Goal: Information Seeking & Learning: Check status

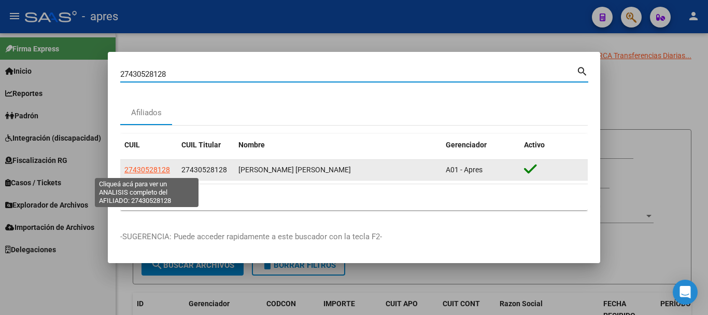
click at [150, 169] on span "27430528128" at bounding box center [147, 169] width 46 height 8
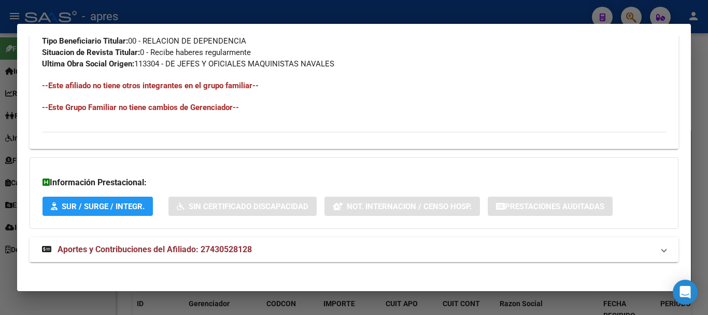
scroll to position [556, 0]
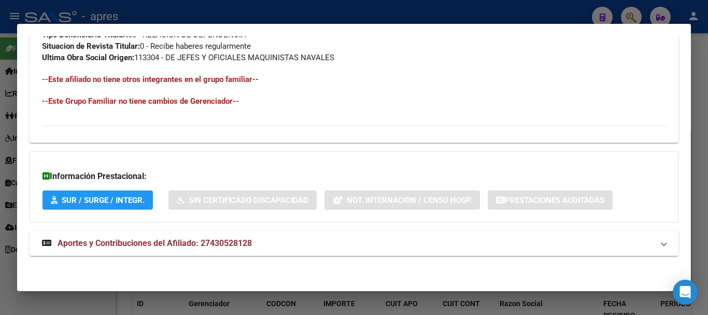
click at [249, 243] on span "Aportes y Contribuciones del Afiliado: 27430528128" at bounding box center [155, 243] width 194 height 10
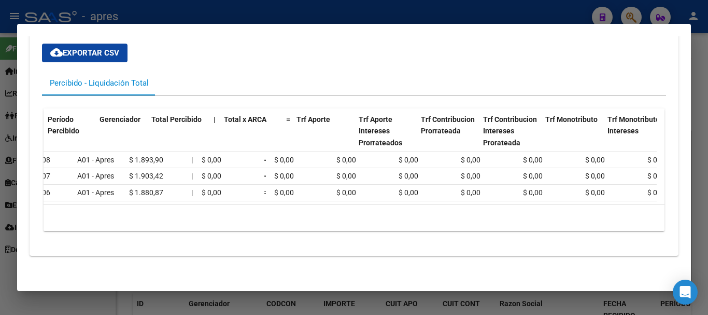
scroll to position [0, 0]
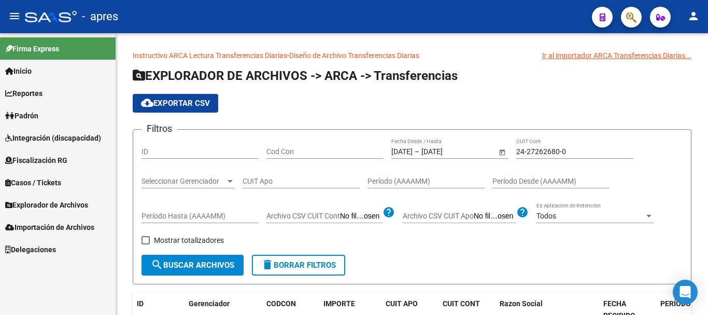
click at [623, 17] on button "button" at bounding box center [631, 17] width 21 height 21
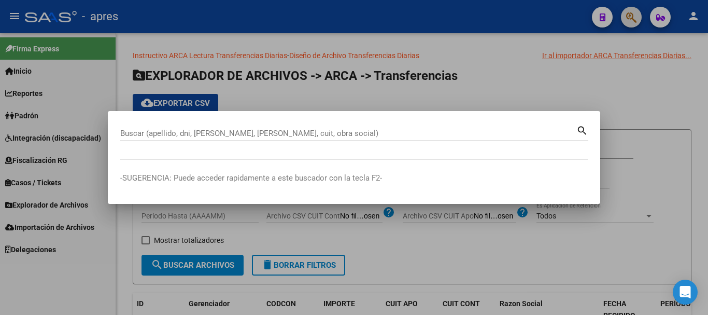
paste input "27426228829"
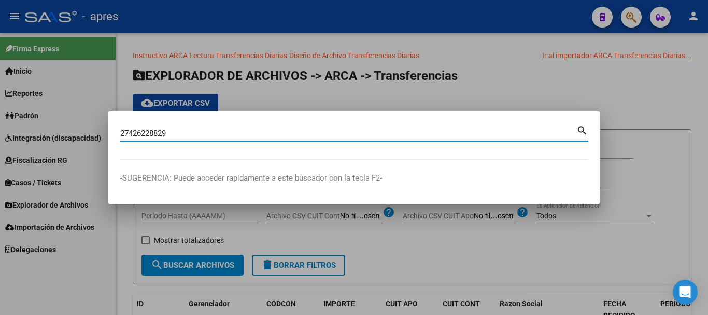
type input "27426228829"
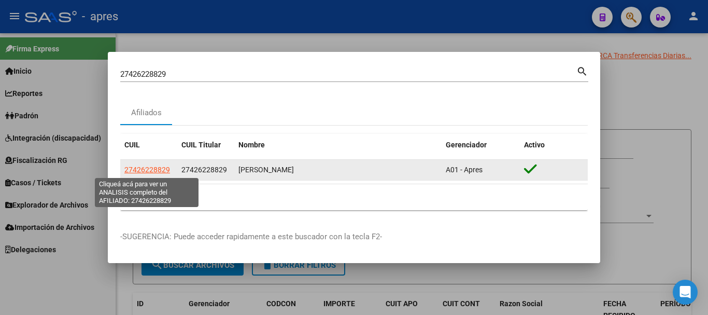
click at [150, 168] on span "27426228829" at bounding box center [147, 169] width 46 height 8
type textarea "27426228829"
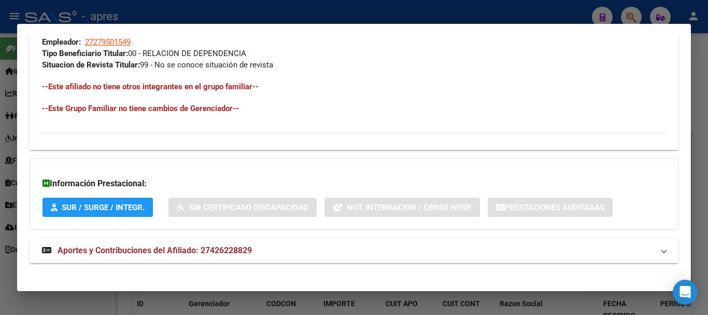
scroll to position [545, 0]
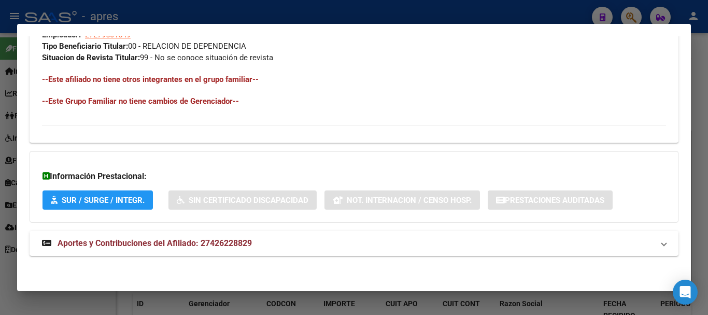
click at [293, 236] on mat-expansion-panel-header "Aportes y Contribuciones del Afiliado: 27426228829" at bounding box center [354, 243] width 649 height 25
click at [294, 241] on mat-panel-title "Aportes y Contribuciones del Afiliado: 27426228829" at bounding box center [348, 247] width 612 height 12
click at [294, 241] on mat-panel-title "Aportes y Contribuciones del Afiliado: 27426228829" at bounding box center [348, 243] width 612 height 12
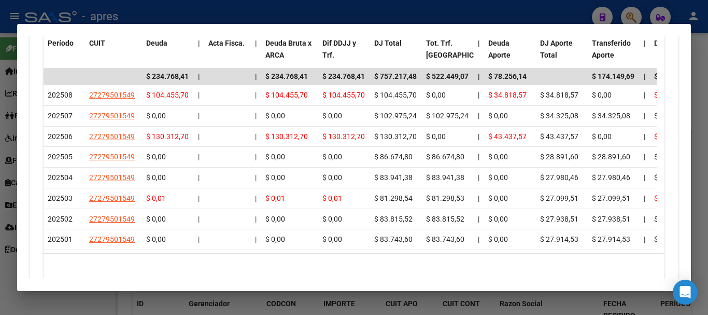
scroll to position [977, 0]
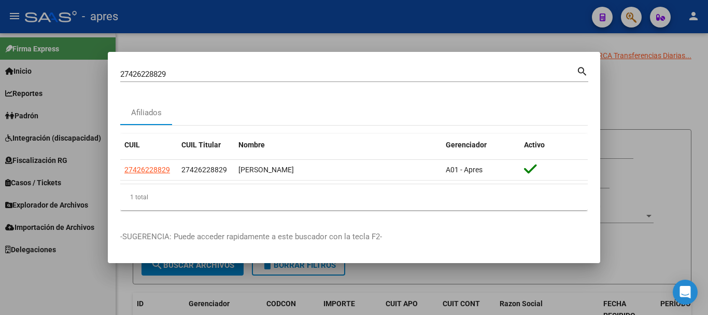
drag, startPoint x: 220, startPoint y: 75, endPoint x: 207, endPoint y: 75, distance: 13.0
click at [207, 75] on div "27426228829 Buscar (apellido, dni, cuil, [PERSON_NAME], cuit, obra social)" at bounding box center [348, 74] width 456 height 16
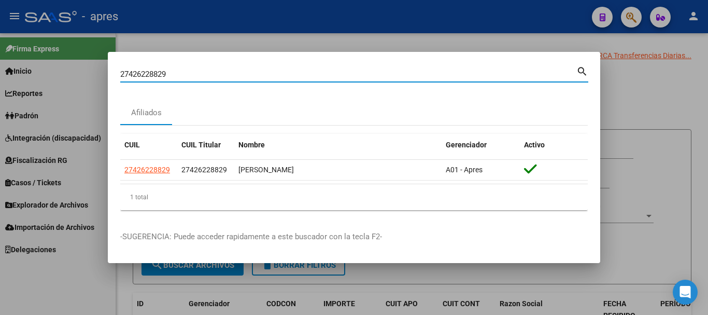
drag, startPoint x: 199, startPoint y: 77, endPoint x: 16, endPoint y: 79, distance: 182.5
click at [16, 79] on div "27426228829 Buscar (apellido, dni, cuil, nro traspaso, cuit, obra social) searc…" at bounding box center [354, 157] width 708 height 315
paste input "28913"
type input "27422891329"
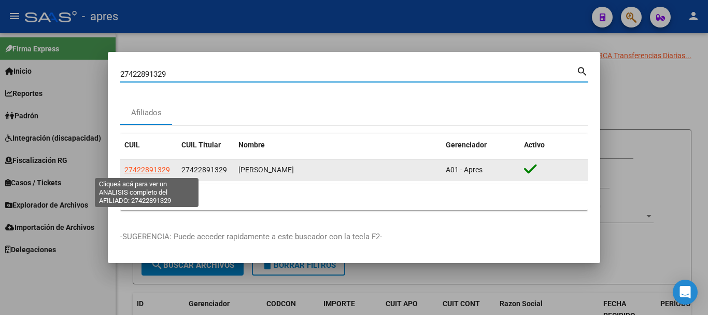
click at [161, 169] on span "27422891329" at bounding box center [147, 169] width 46 height 8
type textarea "27422891329"
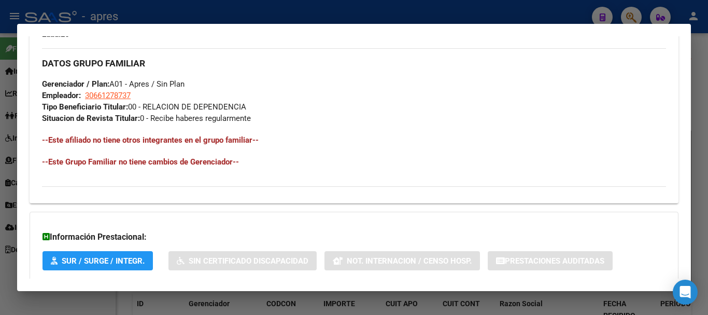
scroll to position [545, 0]
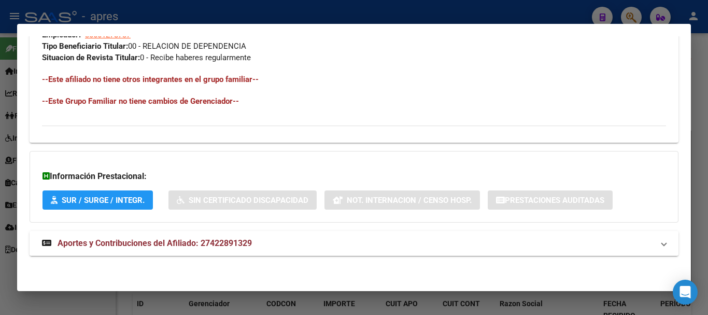
click at [278, 233] on mat-expansion-panel-header "Aportes y Contribuciones del Afiliado: 27422891329" at bounding box center [354, 243] width 649 height 25
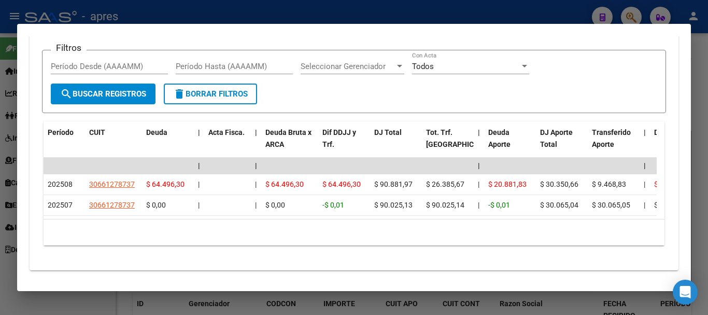
scroll to position [889, 0]
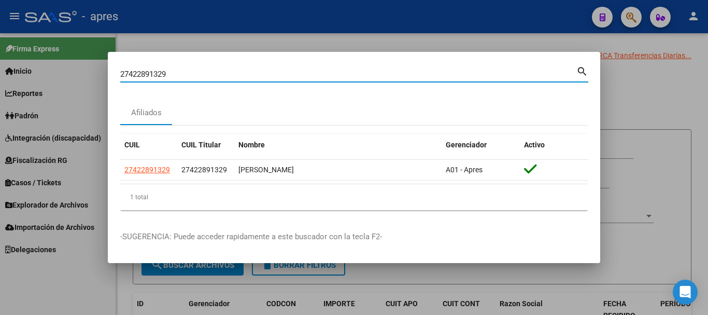
drag, startPoint x: 357, startPoint y: 78, endPoint x: 30, endPoint y: 94, distance: 328.0
click at [30, 94] on div "27422891329 Buscar (apellido, dni, cuil, nro traspaso, cuit, obra social) searc…" at bounding box center [354, 157] width 708 height 315
paste input "0442083348"
type input "20442083348"
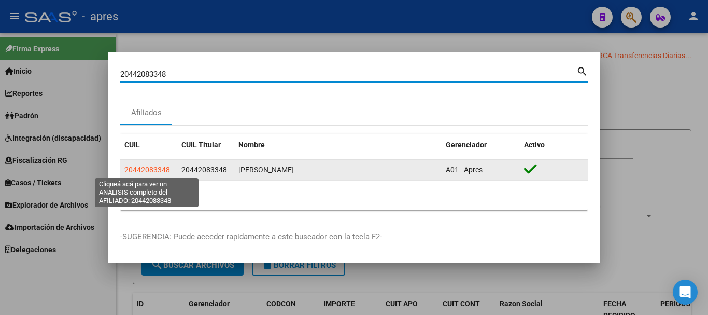
click at [130, 170] on span "20442083348" at bounding box center [147, 169] width 46 height 8
type textarea "20442083348"
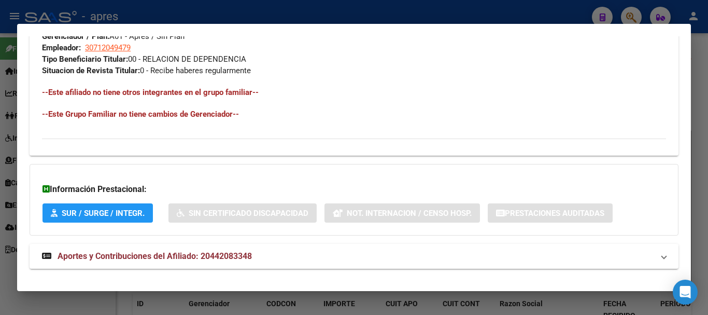
scroll to position [545, 0]
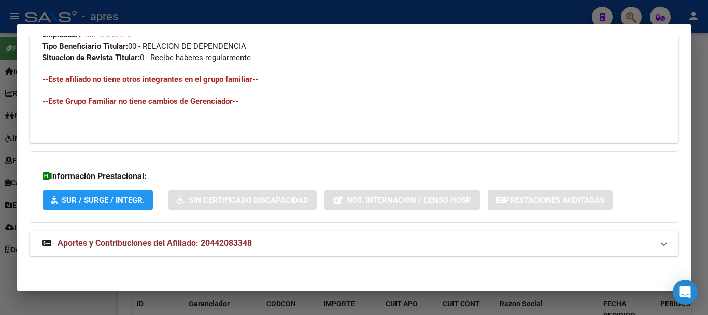
drag, startPoint x: 259, startPoint y: 256, endPoint x: 259, endPoint y: 245, distance: 10.4
click at [259, 245] on mat-panel-title "Aportes y Contribuciones del Afiliado: 20442083348" at bounding box center [348, 243] width 612 height 12
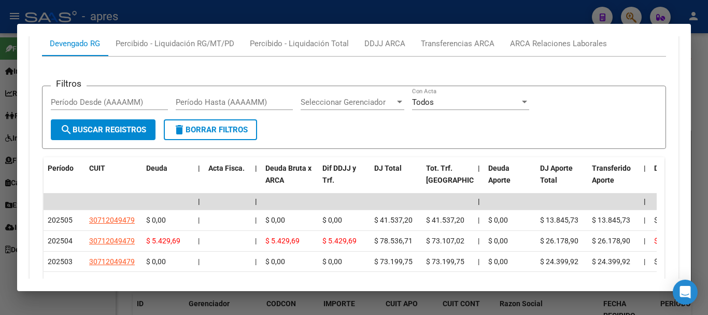
scroll to position [952, 0]
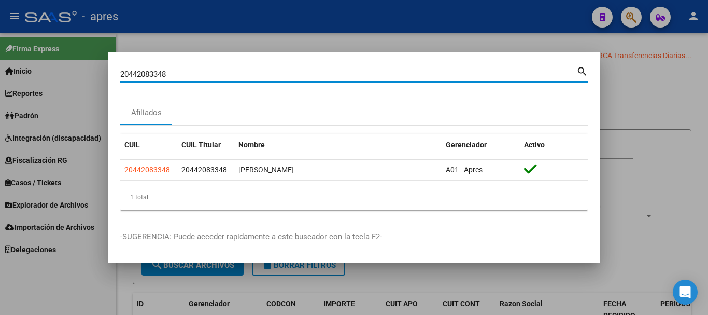
drag, startPoint x: 337, startPoint y: 76, endPoint x: 63, endPoint y: 74, distance: 274.3
click at [63, 74] on div "20442083348 Buscar (apellido, dni, cuil, nro traspaso, cuit, obra social) searc…" at bounding box center [354, 157] width 708 height 315
paste input "378718792"
type input "20378718792"
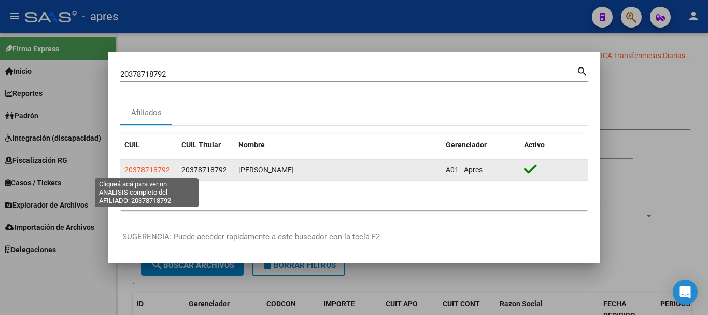
click at [148, 166] on span "20378718792" at bounding box center [147, 169] width 46 height 8
type textarea "20378718792"
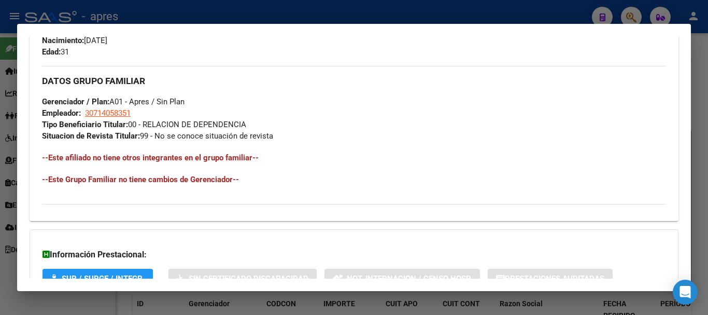
scroll to position [545, 0]
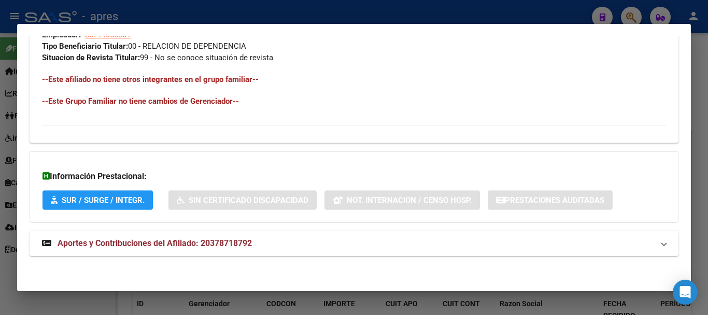
click at [266, 235] on mat-expansion-panel-header "Aportes y Contribuciones del Afiliado: 20378718792" at bounding box center [354, 243] width 649 height 25
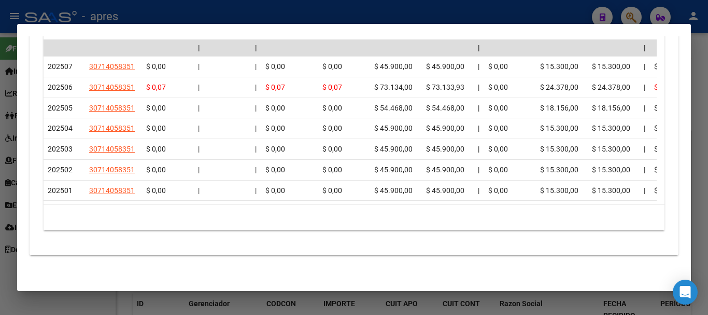
scroll to position [994, 0]
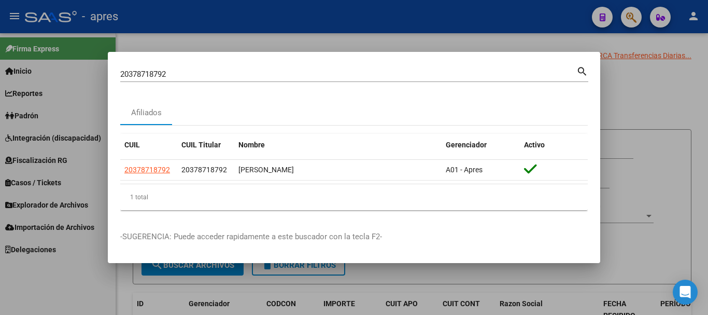
drag, startPoint x: 302, startPoint y: 68, endPoint x: 264, endPoint y: 79, distance: 39.2
click at [264, 79] on div "20378718792 Buscar (apellido, dni, cuil, [PERSON_NAME], cuit, obra social)" at bounding box center [348, 74] width 456 height 16
drag, startPoint x: 265, startPoint y: 79, endPoint x: 153, endPoint y: 80, distance: 112.5
click at [117, 76] on mat-dialog-content "20378718792 Buscar (apellido, dni, cuil, nro traspaso, cuit, obra social) searc…" at bounding box center [354, 141] width 493 height 154
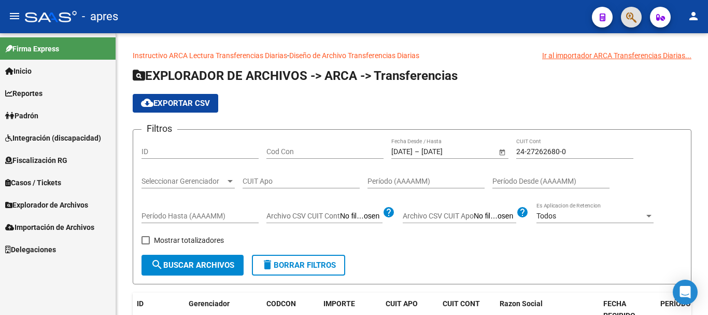
drag, startPoint x: 644, startPoint y: 19, endPoint x: 637, endPoint y: 20, distance: 7.3
click at [639, 20] on mat-toolbar "menu - apres person" at bounding box center [354, 16] width 708 height 33
click at [637, 20] on button "button" at bounding box center [631, 17] width 21 height 21
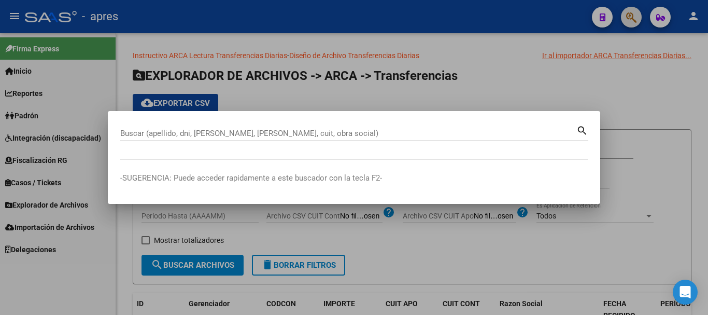
paste input "20424132870"
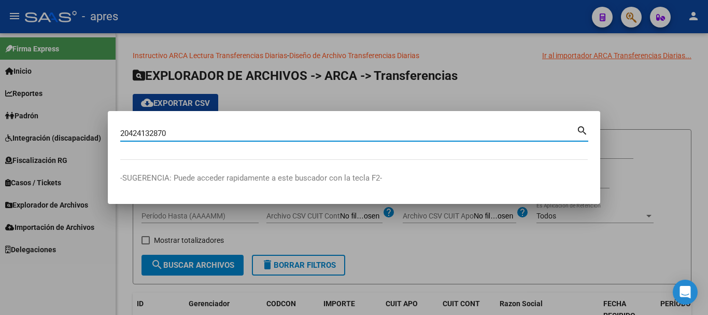
type input "20424132870"
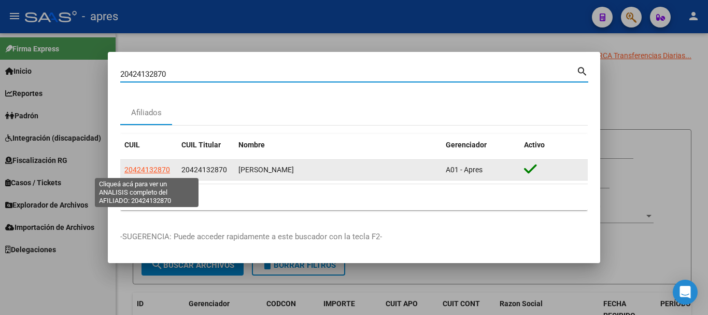
click at [128, 166] on span "20424132870" at bounding box center [147, 169] width 46 height 8
type textarea "20424132870"
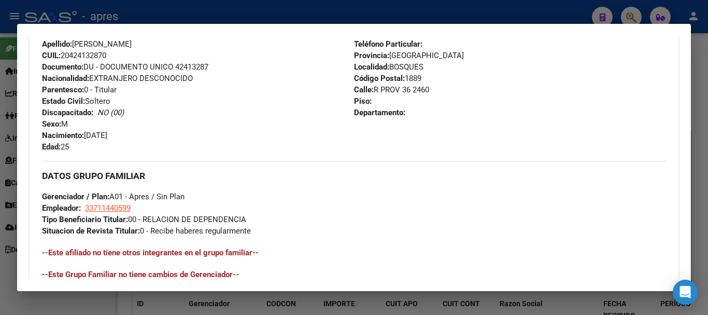
scroll to position [545, 0]
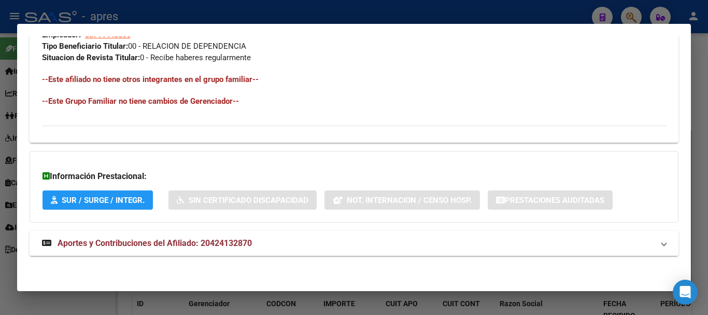
click at [242, 246] on span "Aportes y Contribuciones del Afiliado: 20424132870" at bounding box center [155, 243] width 194 height 10
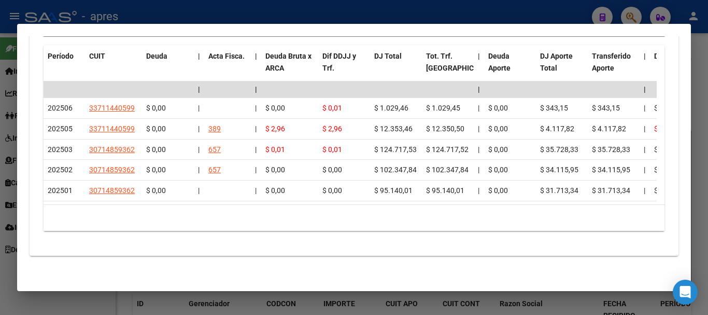
scroll to position [952, 0]
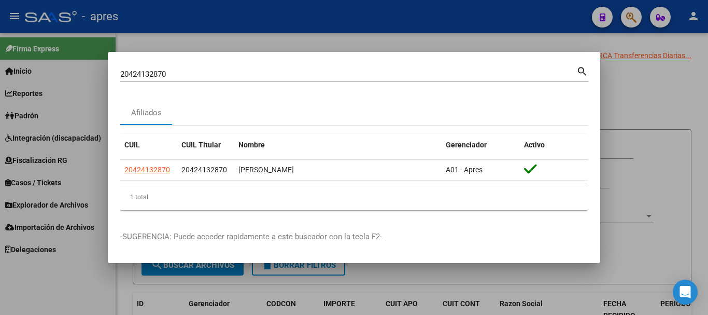
drag, startPoint x: 266, startPoint y: 77, endPoint x: 261, endPoint y: 77, distance: 5.2
click at [261, 77] on div "20424132870 Buscar (apellido, dni, [PERSON_NAME], [PERSON_NAME], cuit, obra soc…" at bounding box center [348, 74] width 456 height 16
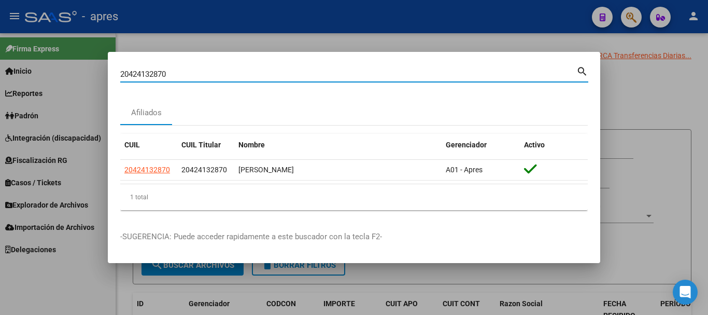
drag, startPoint x: 261, startPoint y: 77, endPoint x: 37, endPoint y: 77, distance: 224.0
click at [37, 77] on div "20424132870 Buscar (apellido, dni, cuil, nro traspaso, cuit, obra social) searc…" at bounding box center [354, 157] width 708 height 315
paste input "385488107"
type input "20385488107"
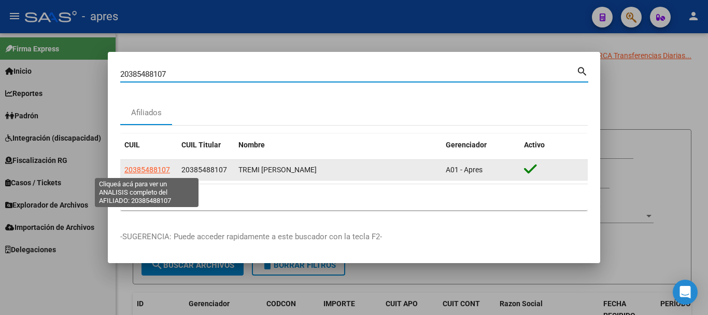
click at [149, 168] on span "20385488107" at bounding box center [147, 169] width 46 height 8
type textarea "20385488107"
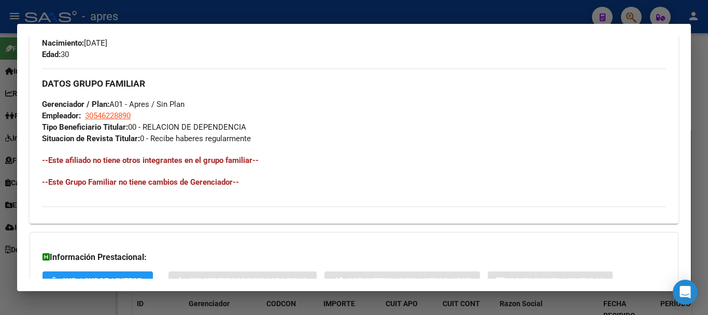
scroll to position [545, 0]
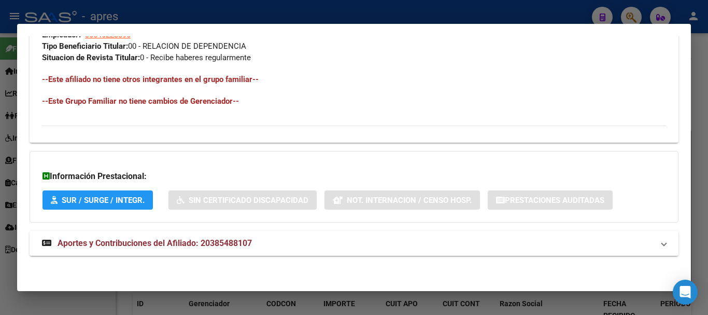
click at [306, 249] on mat-expansion-panel-header "Aportes y Contribuciones del Afiliado: 20385488107" at bounding box center [354, 243] width 649 height 25
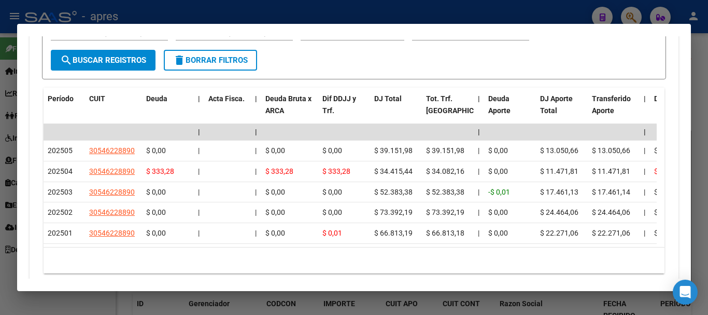
scroll to position [952, 0]
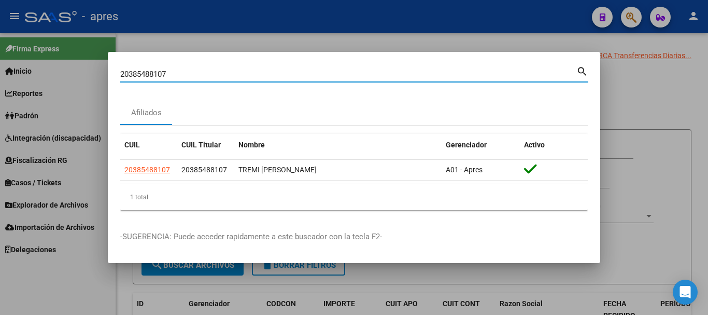
paste input "437818828"
drag, startPoint x: 325, startPoint y: 76, endPoint x: 102, endPoint y: 69, distance: 223.0
click at [102, 69] on div "20385488107 Buscar (apellido, dni, cuil, nro traspaso, cuit, obra social) searc…" at bounding box center [354, 157] width 708 height 315
type input "20437818828"
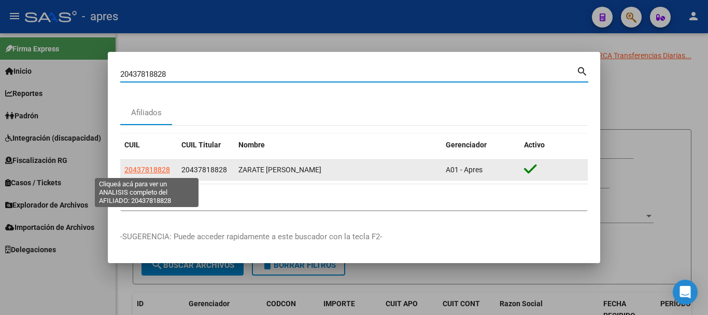
click at [161, 167] on span "20437818828" at bounding box center [147, 169] width 46 height 8
type textarea "20437818828"
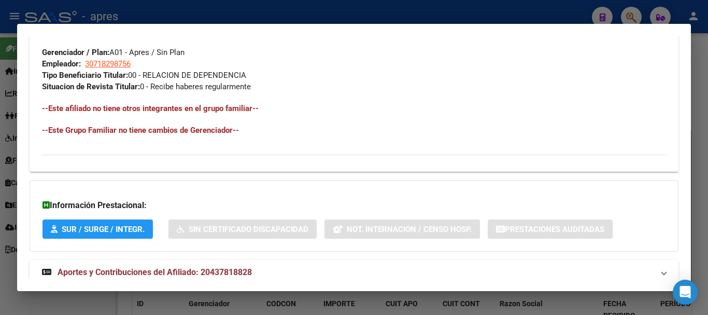
scroll to position [545, 0]
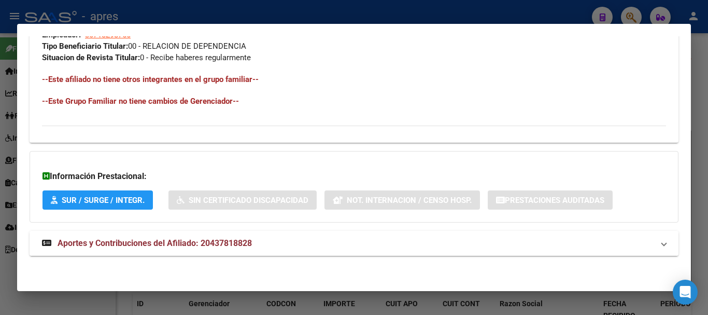
click at [215, 233] on mat-expansion-panel-header "Aportes y Contribuciones del Afiliado: 20437818828" at bounding box center [354, 243] width 649 height 25
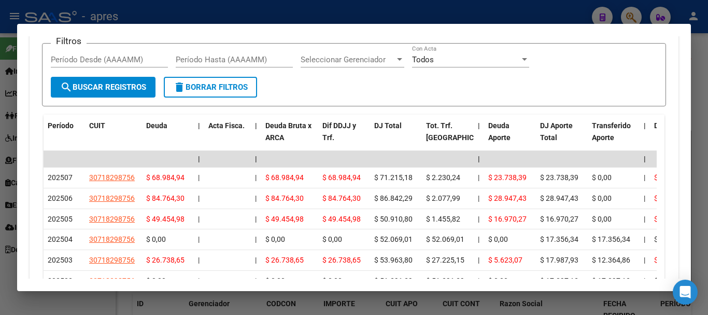
scroll to position [994, 0]
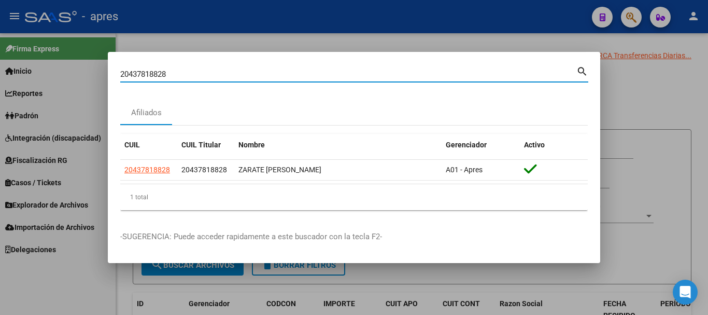
drag, startPoint x: 309, startPoint y: 73, endPoint x: 0, endPoint y: 62, distance: 309.2
click at [0, 62] on div "20437818828 Buscar (apellido, dni, cuil, nro traspaso, cuit, obra social) searc…" at bounding box center [354, 157] width 708 height 315
paste input "7409503891"
type input "27409503891"
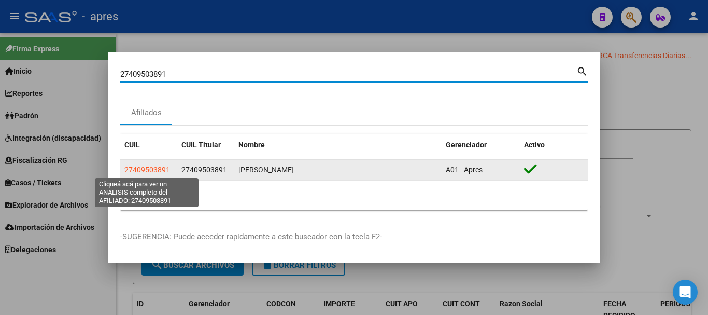
click at [137, 167] on span "27409503891" at bounding box center [147, 169] width 46 height 8
type textarea "27409503891"
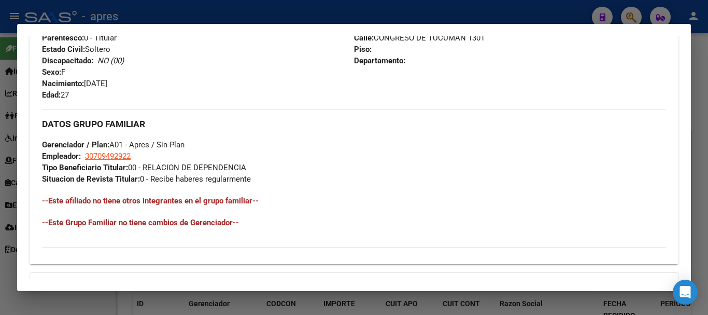
scroll to position [545, 0]
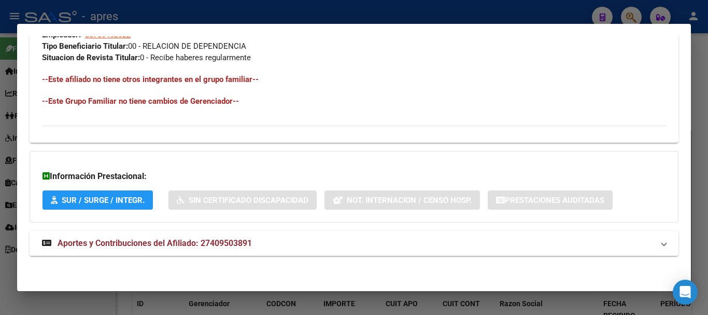
click at [271, 248] on mat-panel-title "Aportes y Contribuciones del Afiliado: 27409503891" at bounding box center [348, 243] width 612 height 12
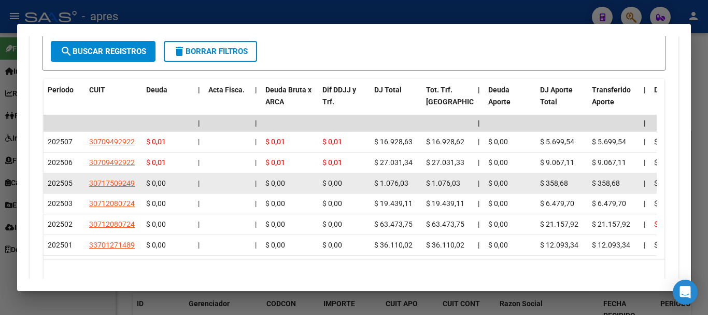
scroll to position [973, 0]
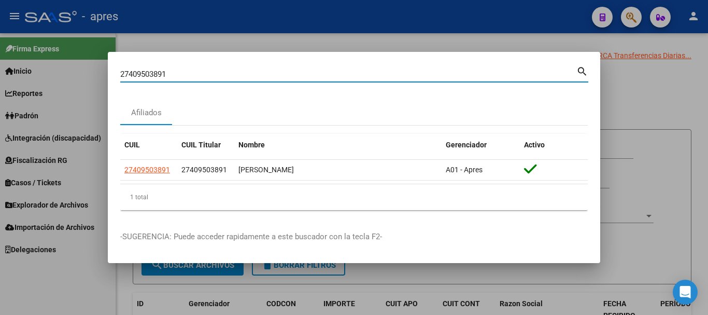
drag, startPoint x: 243, startPoint y: 72, endPoint x: 93, endPoint y: 72, distance: 149.8
click at [93, 72] on div "27409503891 Buscar (apellido, dni, cuil, nro traspaso, cuit, obra social) searc…" at bounding box center [354, 157] width 708 height 315
paste input "0388407043"
type input "20388407043"
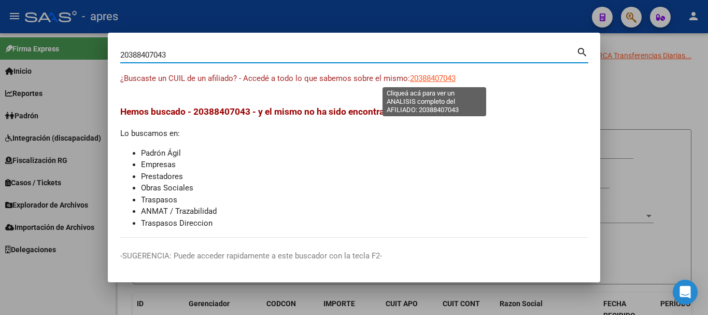
click at [448, 79] on span "20388407043" at bounding box center [433, 78] width 46 height 9
type textarea "20388407043"
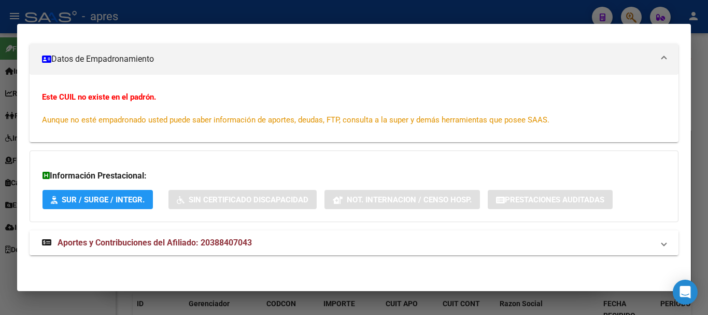
scroll to position [136, 0]
click at [202, 250] on mat-expansion-panel-header "Aportes y Contribuciones del Afiliado: 20388407043" at bounding box center [354, 242] width 649 height 25
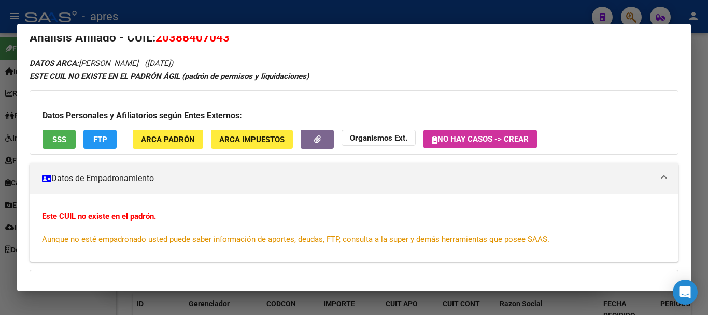
scroll to position [0, 0]
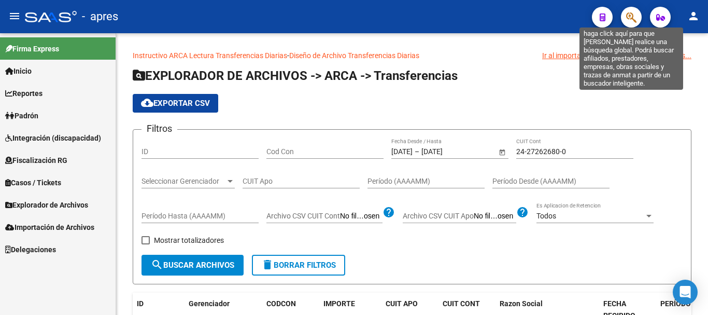
click at [629, 17] on icon "button" at bounding box center [631, 17] width 10 height 12
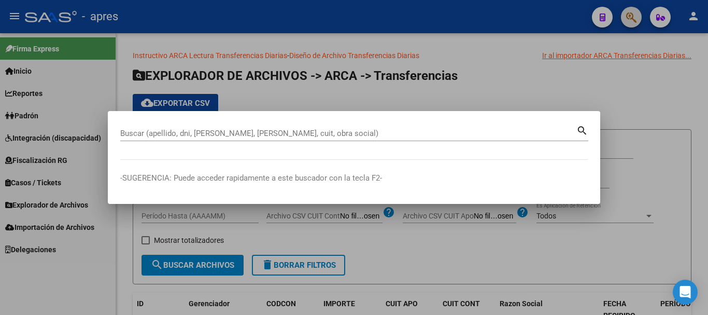
paste input "20388407043"
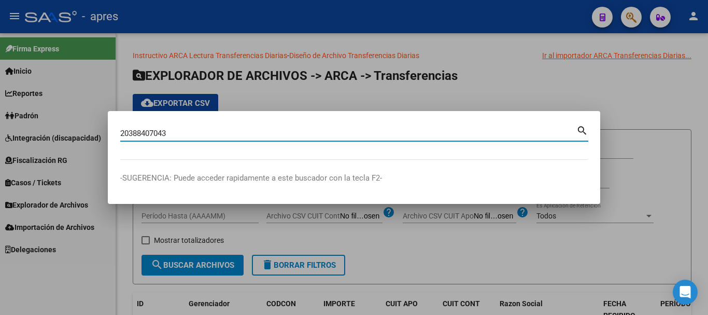
type input "20388407043"
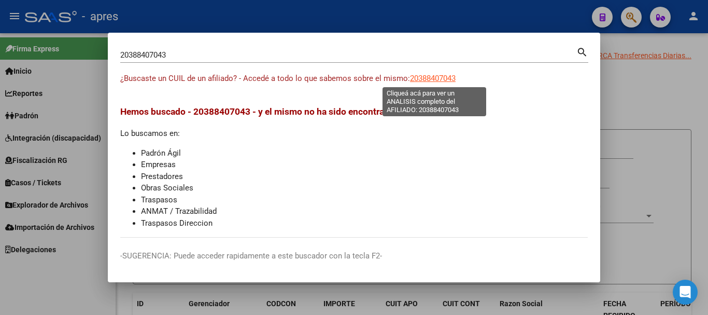
click at [442, 77] on span "20388407043" at bounding box center [433, 78] width 46 height 9
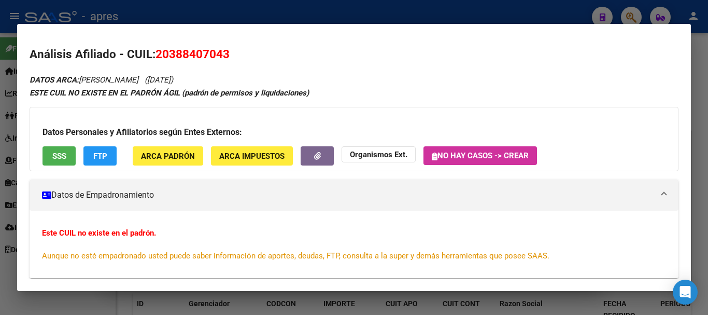
click at [67, 151] on button "SSS" at bounding box center [59, 155] width 33 height 19
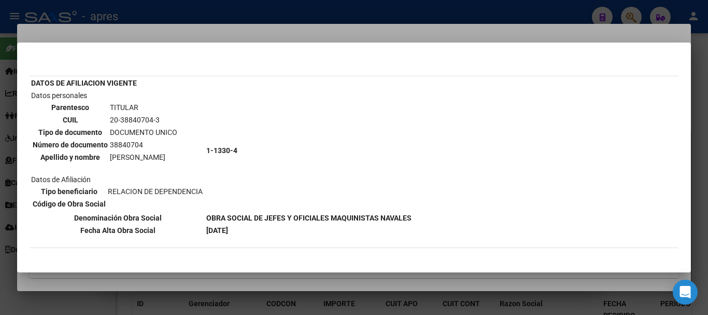
scroll to position [52, 0]
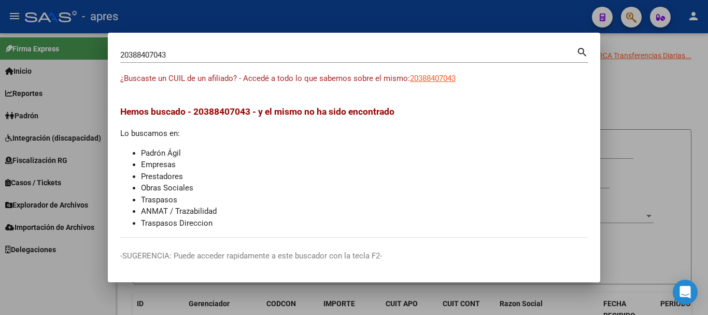
drag, startPoint x: 384, startPoint y: 50, endPoint x: 373, endPoint y: 54, distance: 11.7
click at [373, 53] on div "20388407043 Buscar (apellido, dni, [PERSON_NAME], [PERSON_NAME], cuit, obra soc…" at bounding box center [348, 55] width 456 height 16
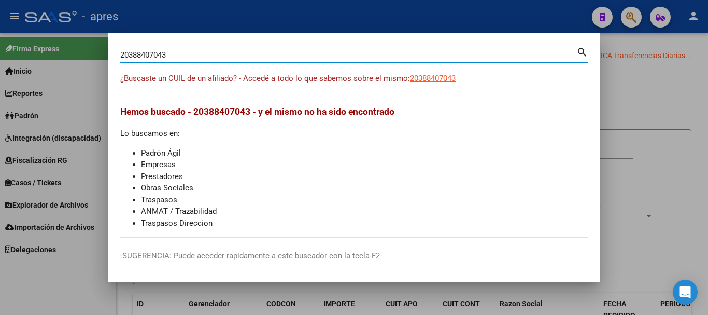
drag, startPoint x: 373, startPoint y: 58, endPoint x: 9, endPoint y: 63, distance: 364.0
click at [9, 63] on div "20388407043 Buscar (apellido, dni, cuil, nro traspaso, cuit, obra social) searc…" at bounding box center [354, 157] width 708 height 315
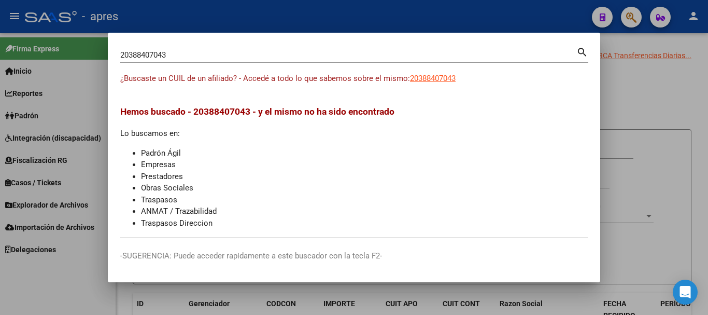
click at [440, 72] on div "20388407043 Buscar (apellido, dni, cuil, [PERSON_NAME], cuit, obra social) sear…" at bounding box center [354, 58] width 468 height 27
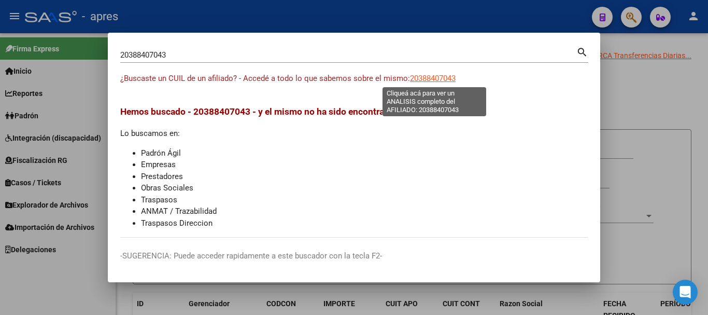
click at [440, 74] on span "20388407043" at bounding box center [433, 78] width 46 height 9
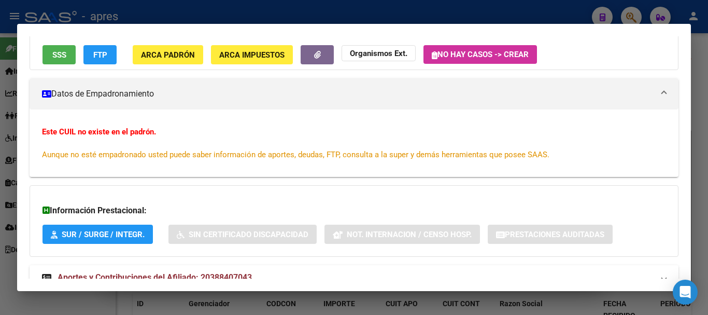
scroll to position [104, 0]
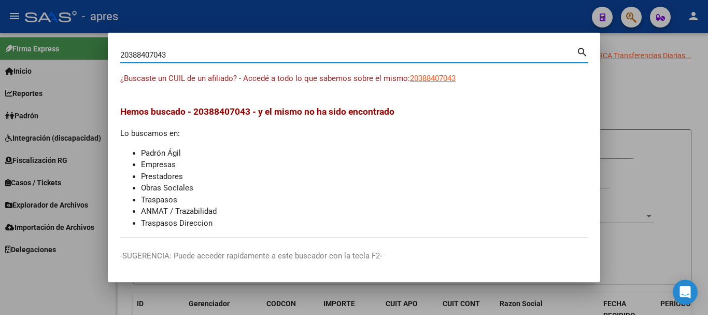
drag, startPoint x: 326, startPoint y: 53, endPoint x: 138, endPoint y: 55, distance: 187.2
click at [138, 55] on input "20388407043" at bounding box center [348, 54] width 456 height 9
type input "2"
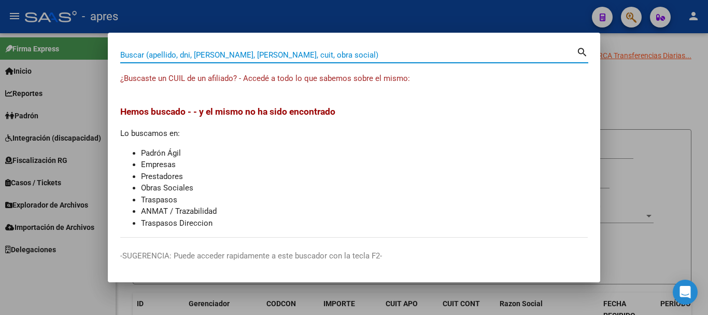
paste input "20118904185"
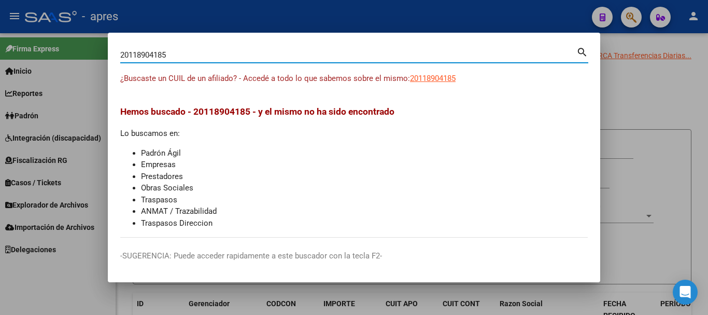
type input "20118904185"
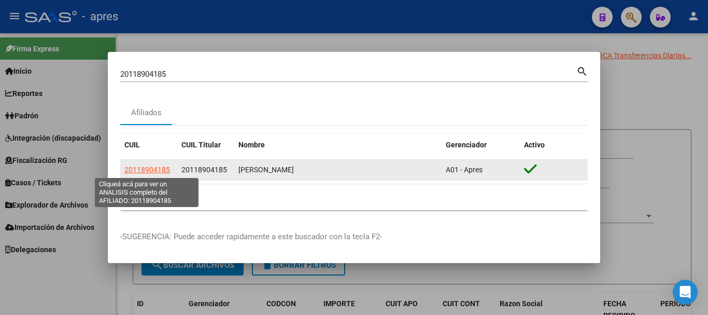
click at [164, 168] on span "20118904185" at bounding box center [147, 169] width 46 height 8
type textarea "20118904185"
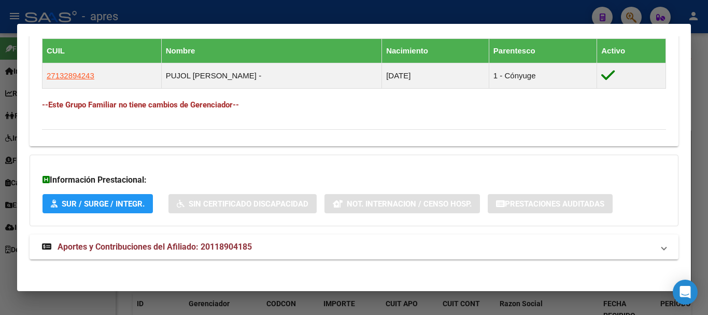
scroll to position [582, 0]
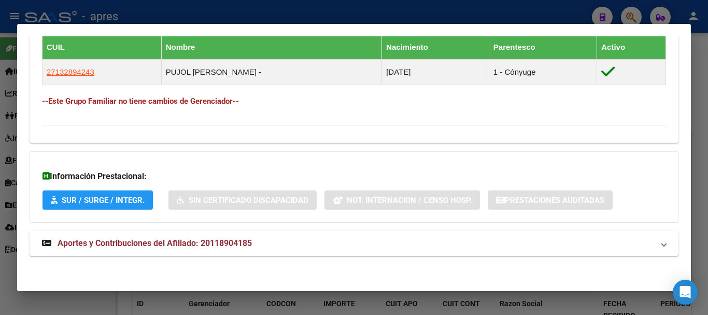
click at [268, 241] on mat-panel-title "Aportes y Contribuciones del Afiliado: 20118904185" at bounding box center [348, 243] width 612 height 12
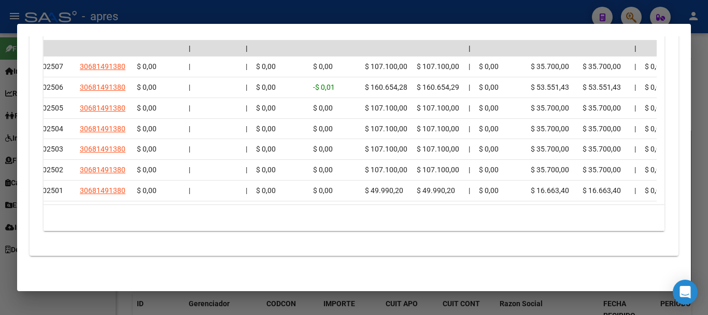
scroll to position [0, 0]
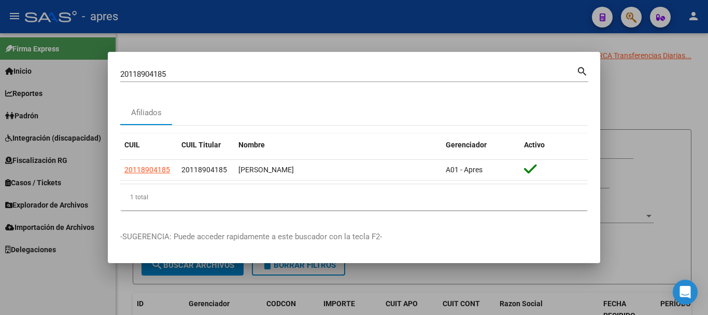
drag, startPoint x: 381, startPoint y: 82, endPoint x: 378, endPoint y: 77, distance: 6.1
click at [380, 80] on div "20118904185 Buscar (apellido, dni, cuil, [PERSON_NAME], cuit, obra social) sear…" at bounding box center [354, 77] width 468 height 27
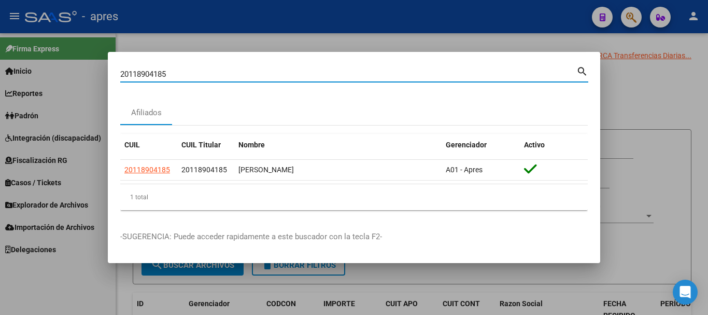
drag, startPoint x: 378, startPoint y: 77, endPoint x: 119, endPoint y: 88, distance: 259.5
click at [119, 88] on mat-dialog-content "20118904185 Buscar (apellido, dni, cuil, nro traspaso, cuit, obra social) searc…" at bounding box center [354, 141] width 493 height 154
paste input "3408655749"
type input "23408655749"
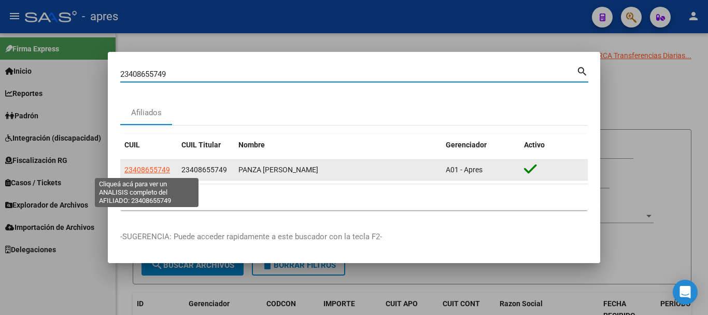
click at [140, 166] on span "23408655749" at bounding box center [147, 169] width 46 height 8
type textarea "23408655749"
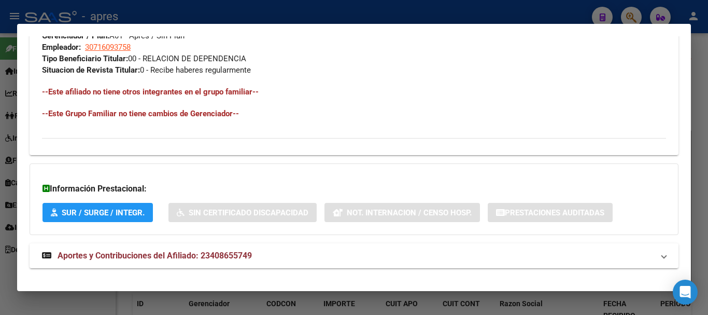
scroll to position [545, 0]
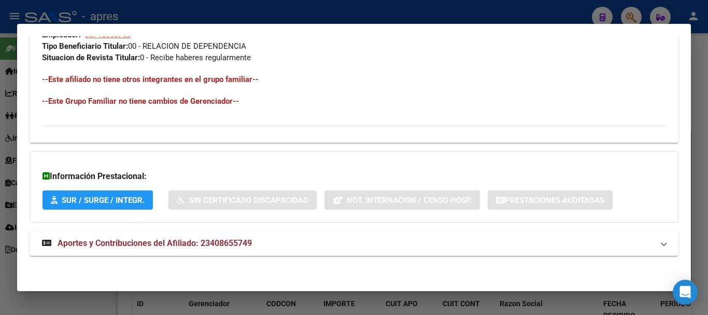
click at [263, 245] on mat-panel-title "Aportes y Contribuciones del Afiliado: 23408655749" at bounding box center [348, 243] width 612 height 12
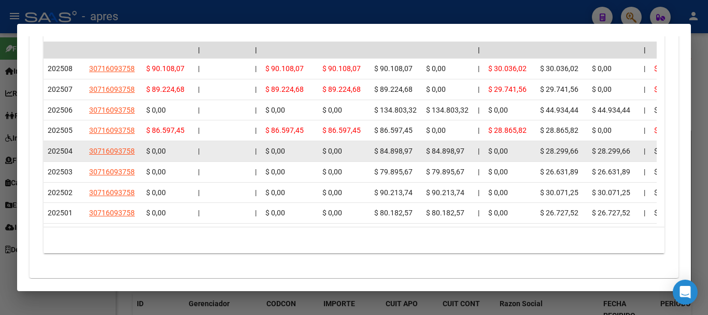
scroll to position [1016, 0]
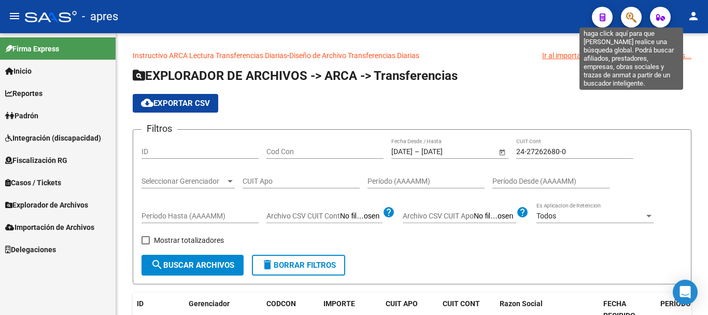
click at [635, 15] on icon "button" at bounding box center [631, 17] width 10 height 12
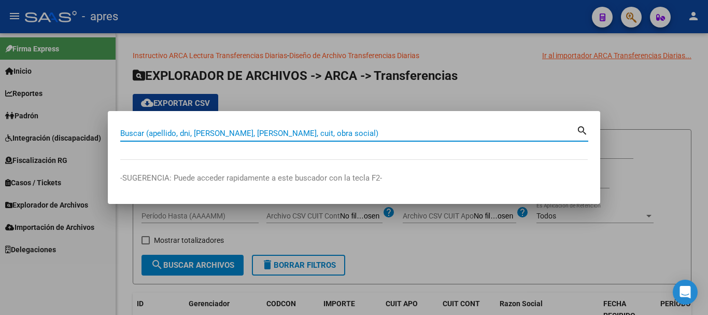
paste input "27221738700"
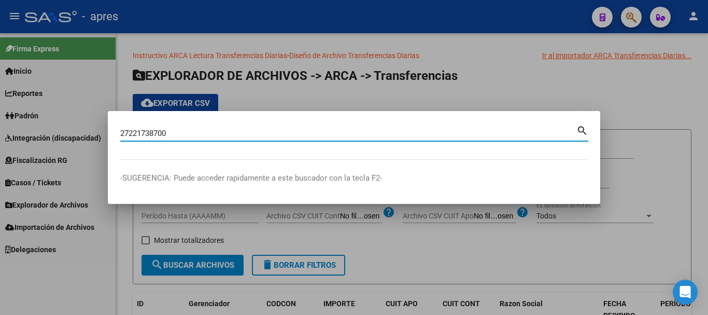
type input "27221738700"
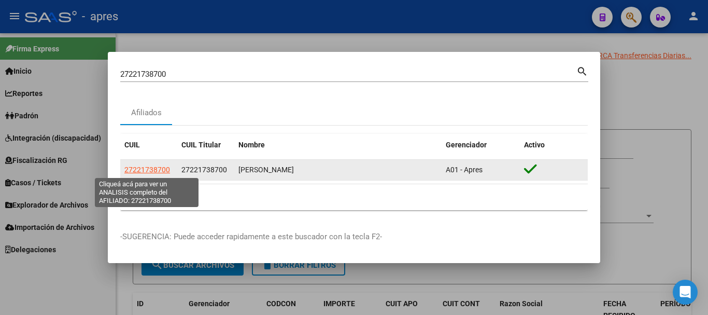
click at [159, 168] on span "27221738700" at bounding box center [147, 169] width 46 height 8
type textarea "27221738700"
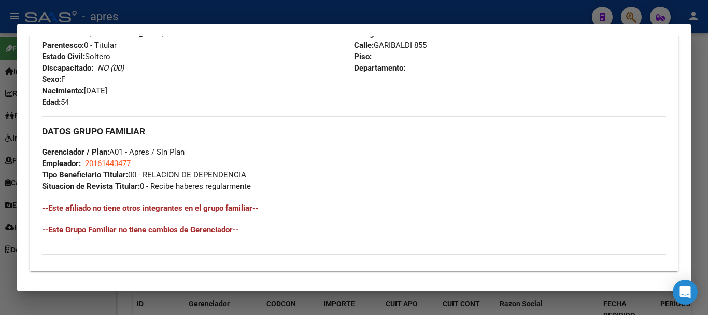
scroll to position [545, 0]
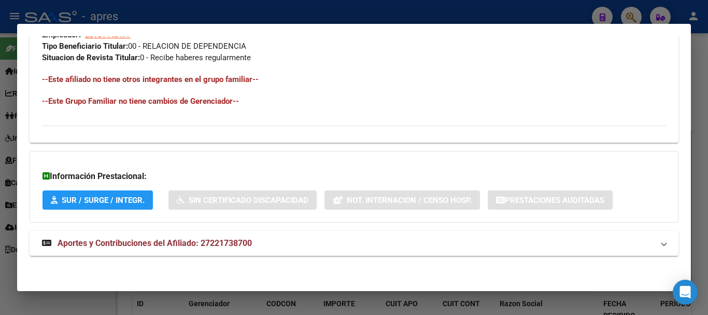
click at [204, 238] on span "Aportes y Contribuciones del Afiliado: 27221738700" at bounding box center [155, 243] width 194 height 10
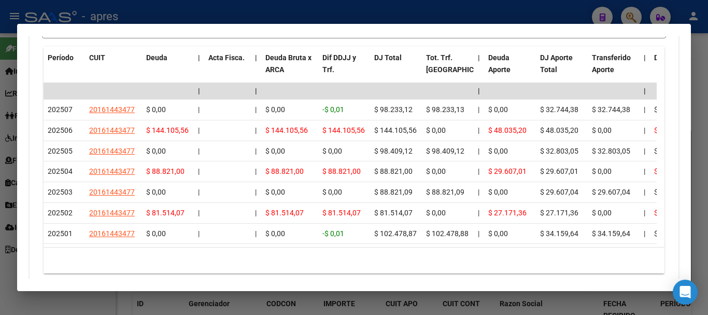
scroll to position [977, 0]
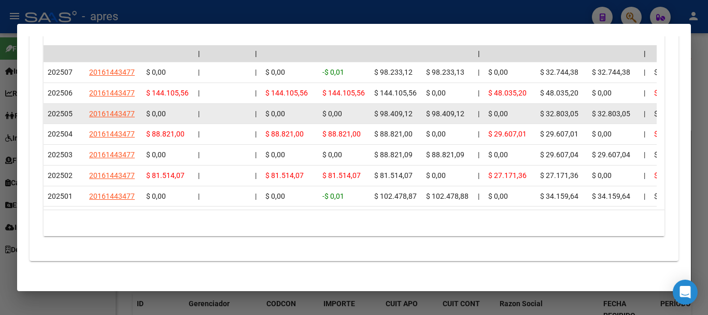
click at [249, 104] on datatable-body-cell at bounding box center [227, 114] width 47 height 20
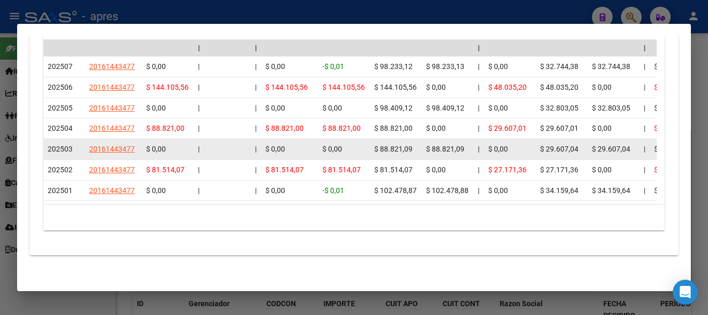
scroll to position [994, 0]
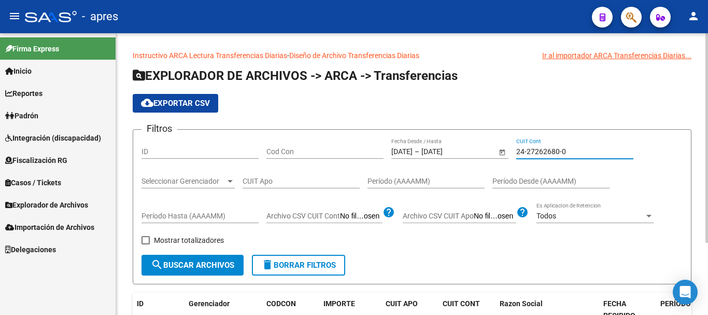
drag, startPoint x: 576, startPoint y: 149, endPoint x: 476, endPoint y: 164, distance: 101.2
click at [476, 164] on div "Filtros ID Cod Con [DATE] [DATE] – [DATE] Fecha fin Fecha Desde / Hasta 24-2726…" at bounding box center [412, 196] width 541 height 117
paste input "7-2217387"
type input "27-22173870-0"
click at [472, 153] on input "[DATE]" at bounding box center [446, 151] width 51 height 9
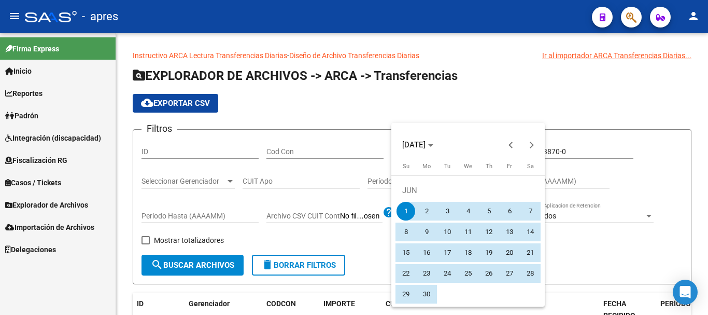
click at [195, 277] on div at bounding box center [354, 157] width 708 height 315
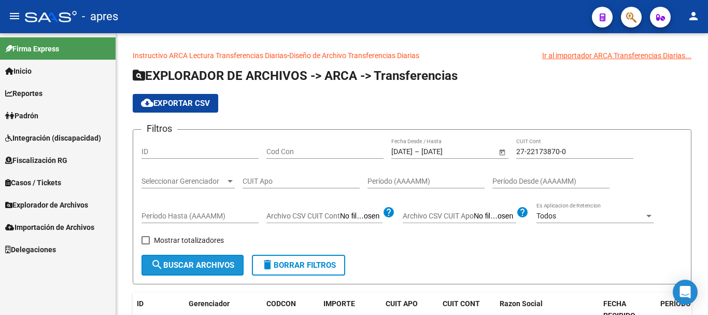
click at [195, 269] on span "search Buscar Archivos" at bounding box center [192, 264] width 83 height 9
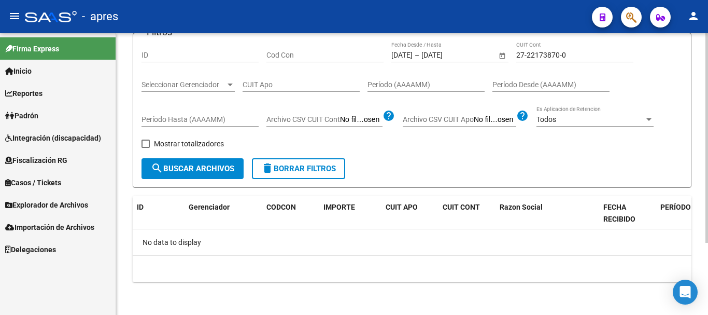
scroll to position [0, 0]
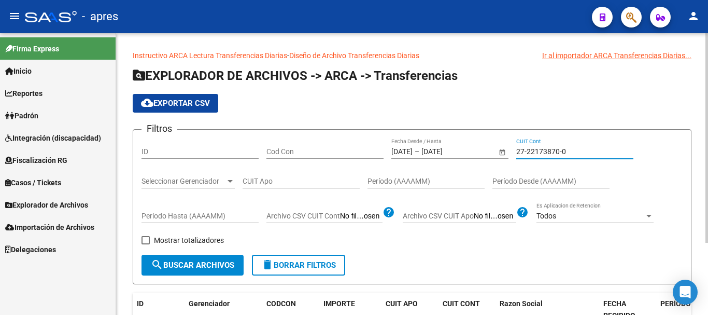
drag, startPoint x: 591, startPoint y: 156, endPoint x: 470, endPoint y: 145, distance: 121.8
click at [471, 145] on div "Filtros ID Cod Con [DATE] [DATE] – [DATE] [DATE] Fecha Desde / Hasta 27-2217387…" at bounding box center [412, 196] width 541 height 117
click at [280, 184] on input "CUIT Apo" at bounding box center [301, 181] width 117 height 9
paste input "27-22173870-0"
type input "27-22173870-0"
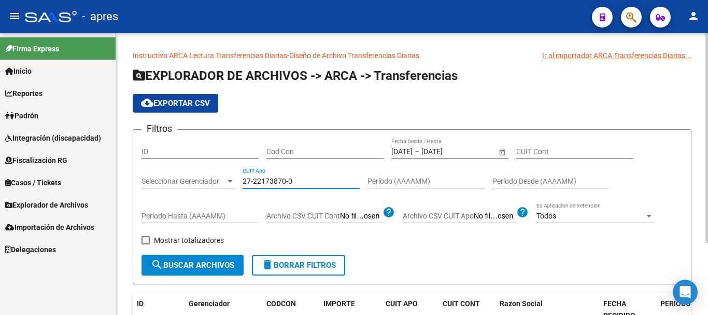
click at [185, 270] on span "search Buscar Archivos" at bounding box center [192, 264] width 83 height 9
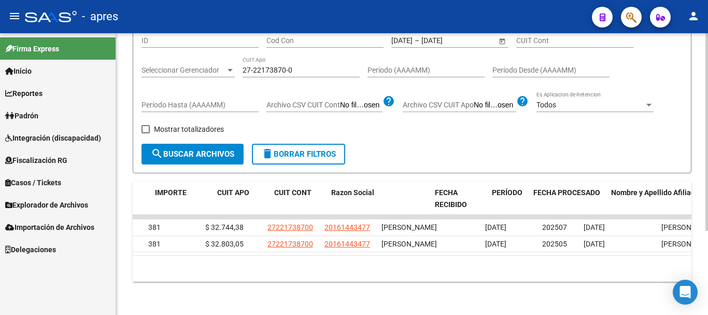
scroll to position [0, 188]
